Goal: Complete application form

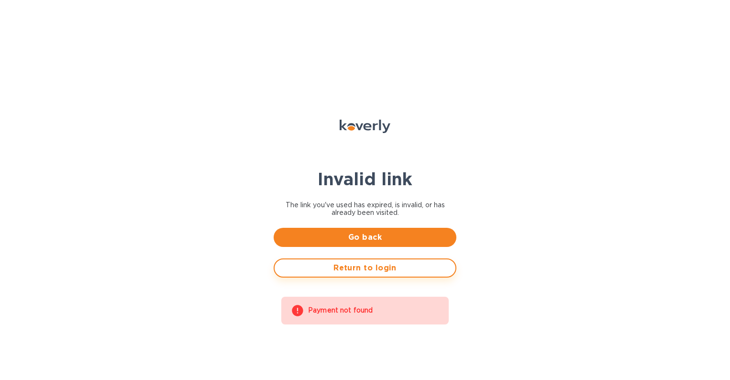
click at [352, 269] on span "Return to login" at bounding box center [364, 267] width 165 height 11
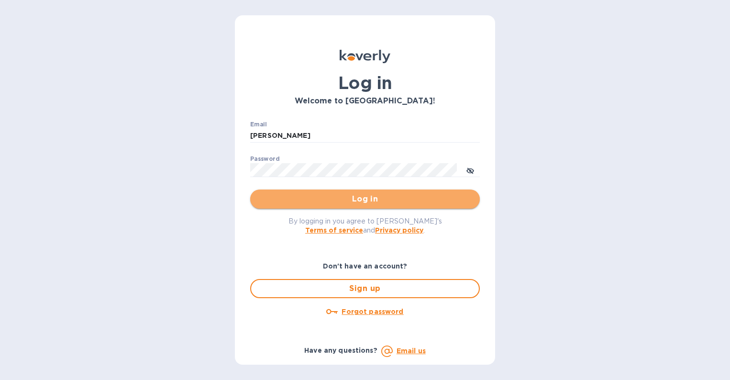
click at [320, 198] on span "Log in" at bounding box center [365, 198] width 214 height 11
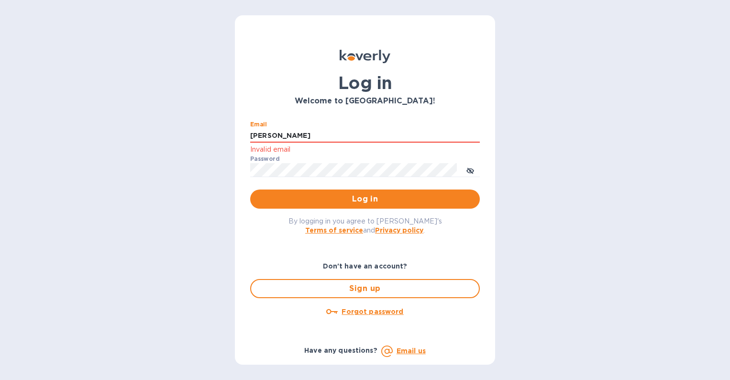
drag, startPoint x: 283, startPoint y: 134, endPoint x: 215, endPoint y: 128, distance: 67.7
click at [215, 128] on div "Log in Welcome to [GEOGRAPHIC_DATA]! Email [PERSON_NAME] Invalid email Password…" at bounding box center [365, 190] width 730 height 380
type input "[PERSON_NAME][EMAIL_ADDRESS][DOMAIN_NAME]"
click at [376, 199] on span "Log in" at bounding box center [365, 198] width 214 height 11
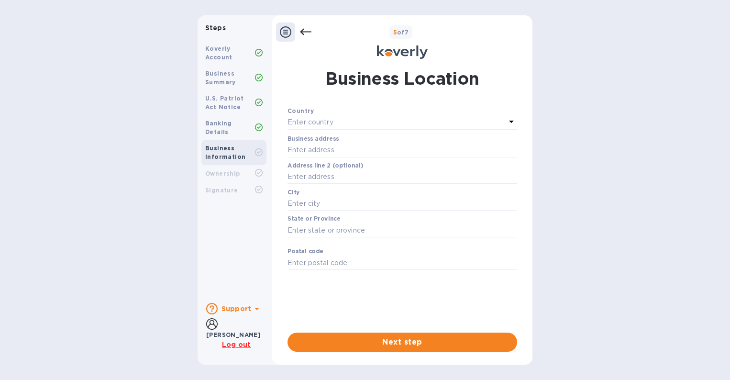
click at [375, 125] on div "Enter country" at bounding box center [396, 122] width 218 height 13
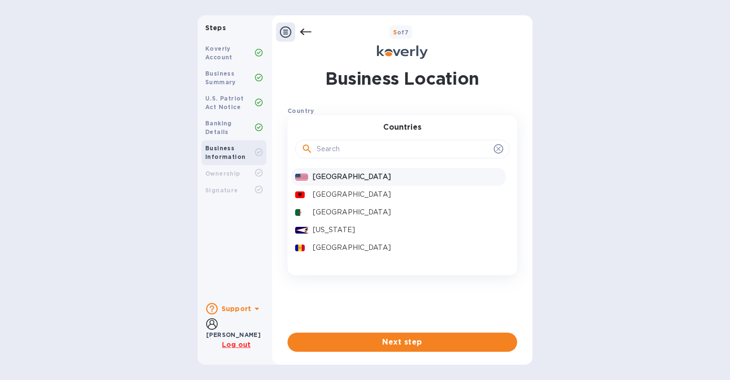
click at [364, 176] on p "[GEOGRAPHIC_DATA]" at bounding box center [407, 177] width 189 height 10
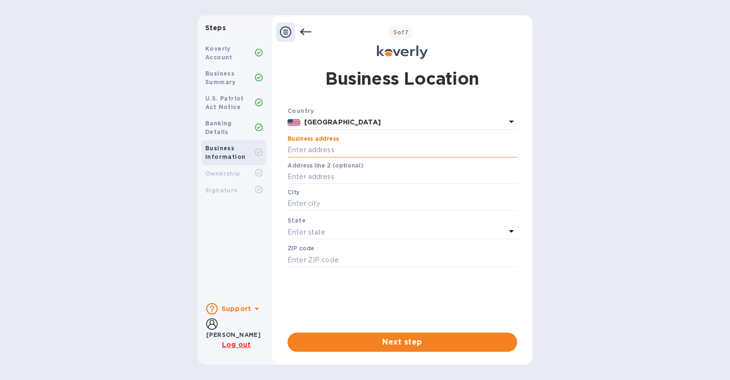
click at [363, 151] on input "text" at bounding box center [402, 150] width 230 height 14
type input "[STREET_ADDRESS][PERSON_NAME]"
type input "[GEOGRAPHIC_DATA]"
type input "90069"
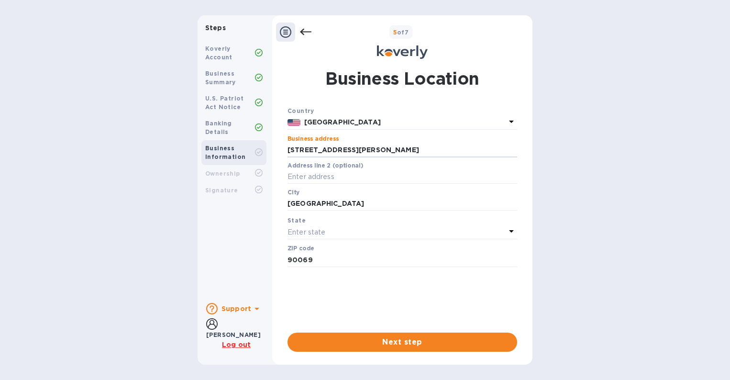
click at [346, 233] on div "Enter state" at bounding box center [396, 231] width 218 height 13
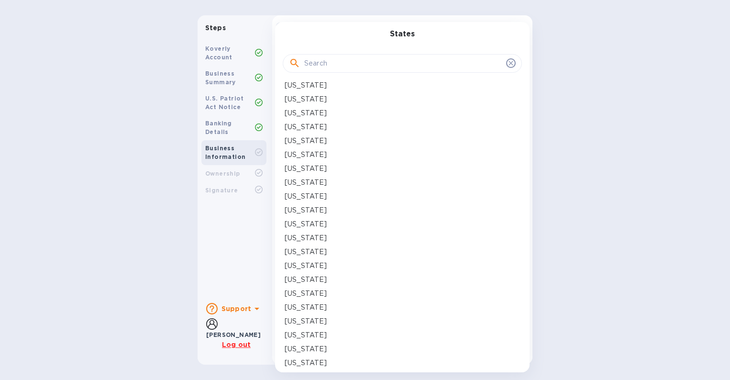
click at [315, 153] on p "[US_STATE]" at bounding box center [305, 155] width 42 height 10
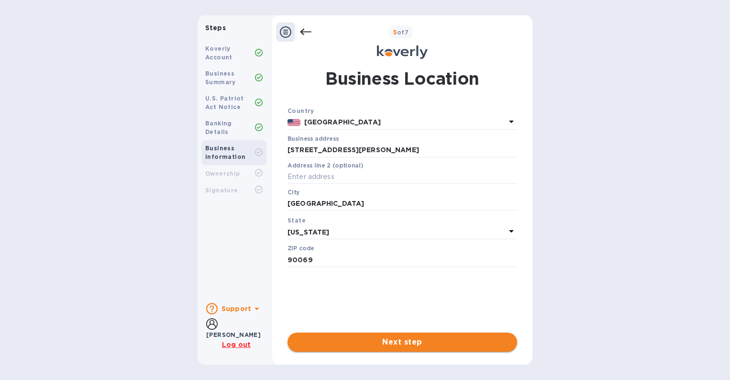
click at [359, 338] on span "Next step" at bounding box center [402, 341] width 214 height 11
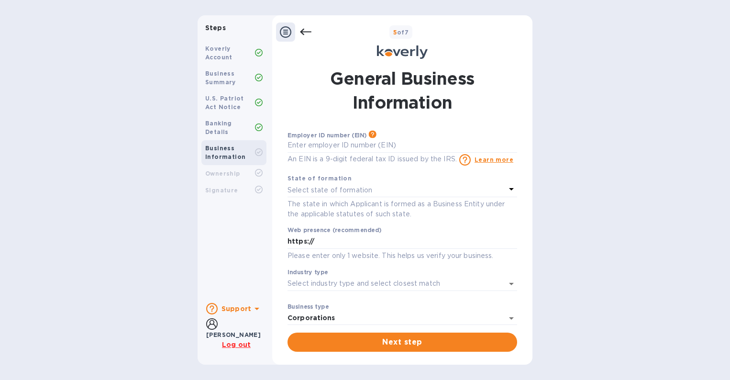
click at [225, 49] on b "Koverly Account" at bounding box center [218, 53] width 27 height 16
click at [221, 75] on b "Business Summary" at bounding box center [220, 78] width 31 height 16
click at [233, 147] on b "Business Information" at bounding box center [225, 152] width 40 height 16
click at [278, 31] on div at bounding box center [285, 31] width 19 height 19
click at [282, 31] on icon at bounding box center [285, 31] width 11 height 11
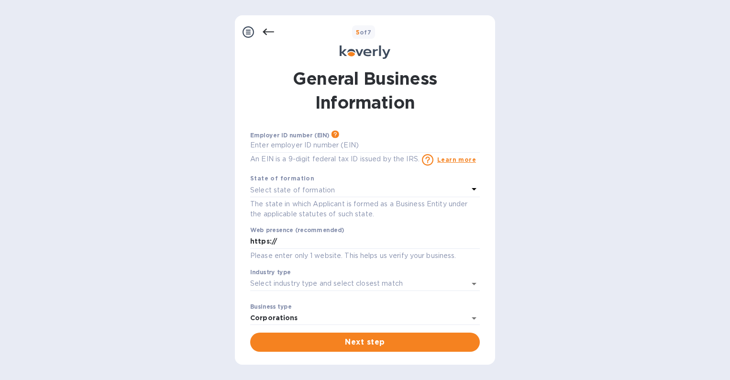
click at [249, 32] on icon at bounding box center [247, 31] width 11 height 11
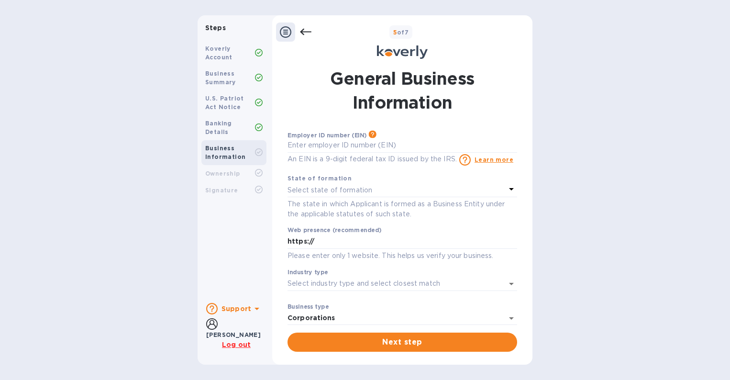
click at [307, 31] on icon at bounding box center [305, 31] width 11 height 11
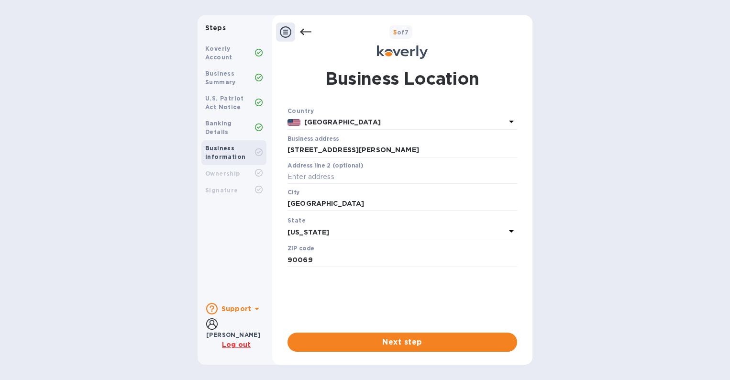
click at [307, 31] on icon at bounding box center [305, 31] width 11 height 11
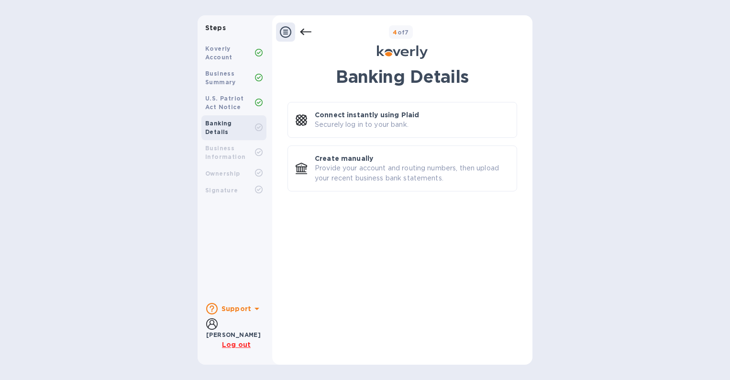
click at [307, 31] on icon at bounding box center [305, 31] width 11 height 11
click at [219, 84] on b "Business Summary" at bounding box center [220, 78] width 31 height 16
click at [219, 27] on b "Steps" at bounding box center [215, 28] width 21 height 8
click at [290, 31] on icon at bounding box center [285, 31] width 11 height 11
